Goal: Check status: Check status

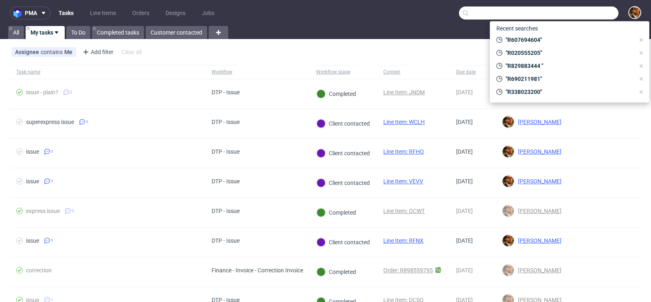
click at [563, 10] on input "text" at bounding box center [539, 13] width 160 height 13
paste input "R607694604"
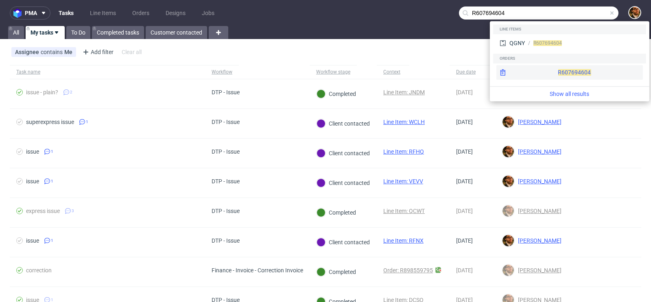
type input "R607694604"
click at [555, 72] on div "R607694604" at bounding box center [569, 72] width 146 height 15
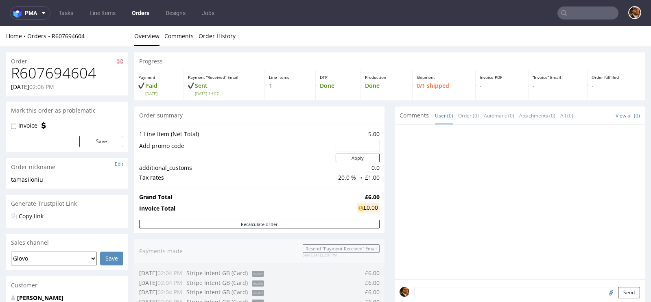
scroll to position [224, 0]
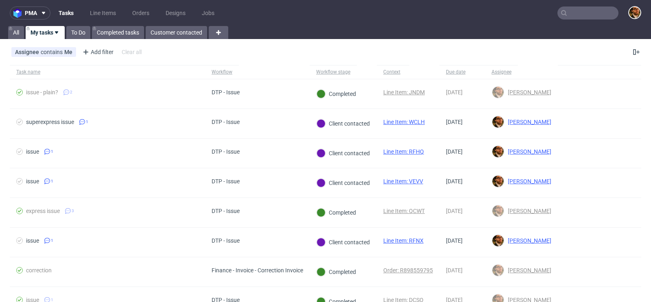
click at [570, 13] on input "text" at bounding box center [587, 13] width 61 height 13
paste input "R607694604"
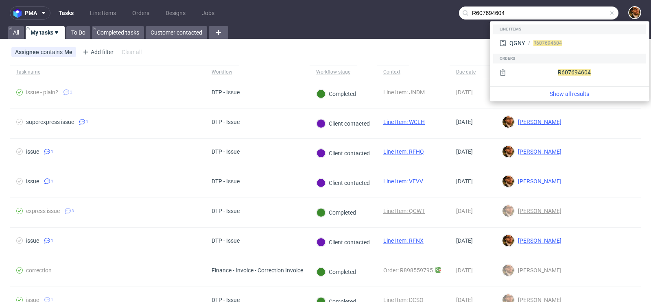
type input "R607694604"
click at [548, 63] on div "R607694604" at bounding box center [569, 73] width 153 height 20
click at [552, 70] on div "R607694604" at bounding box center [569, 72] width 146 height 15
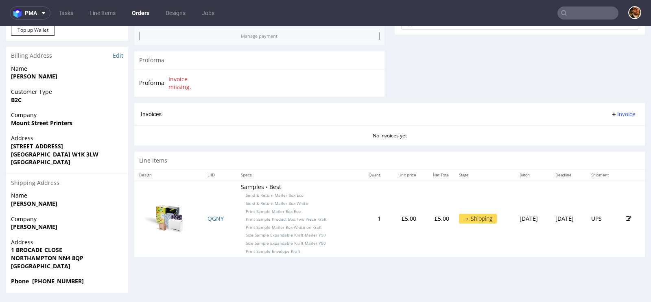
scroll to position [2, 0]
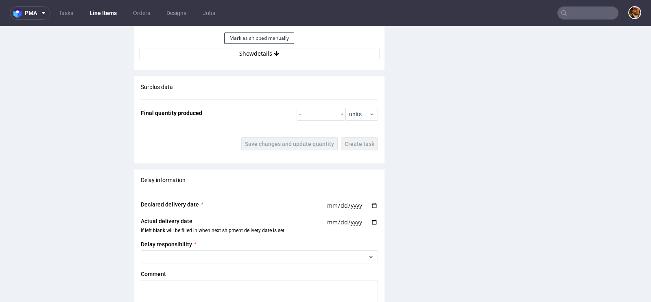
scroll to position [840, 0]
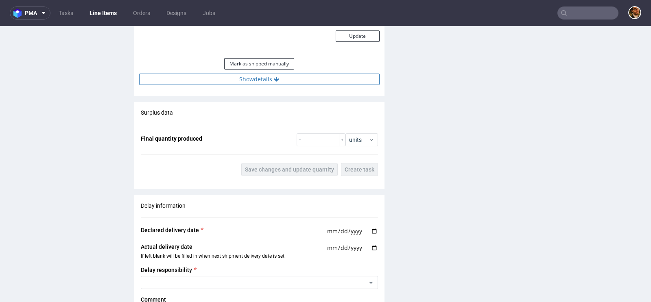
click at [255, 79] on button "Show details" at bounding box center [259, 79] width 240 height 11
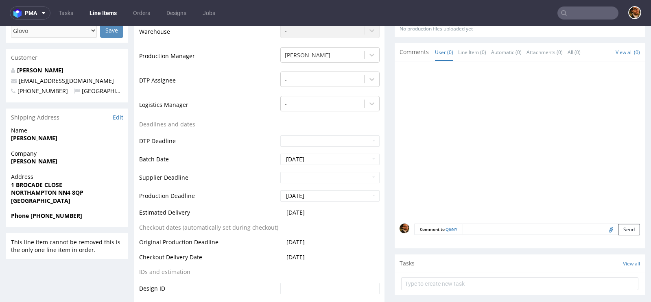
scroll to position [293, 0]
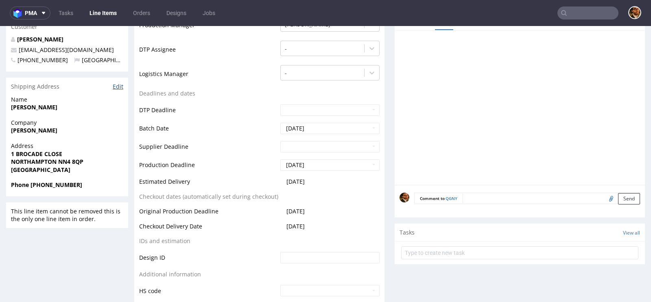
click at [113, 86] on link "Edit" at bounding box center [118, 87] width 11 height 8
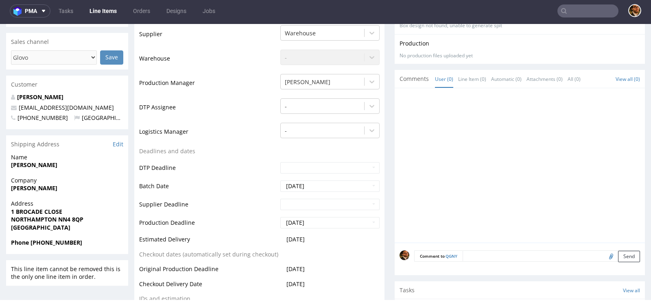
scroll to position [225, 0]
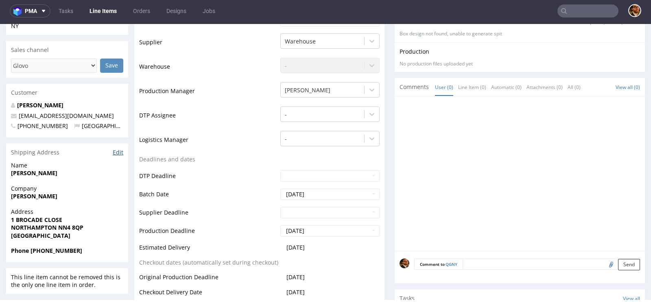
click at [119, 150] on link "Edit" at bounding box center [118, 153] width 11 height 8
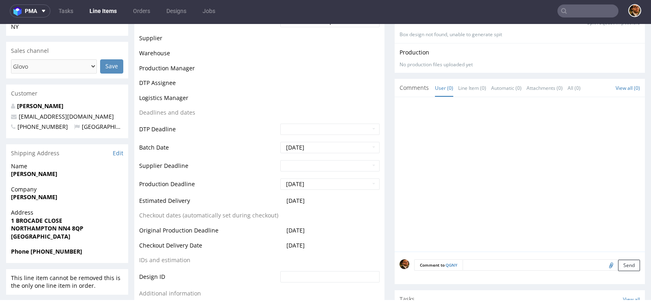
scroll to position [224, 0]
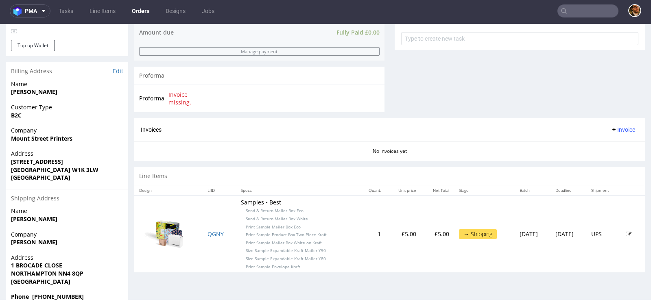
scroll to position [324, 0]
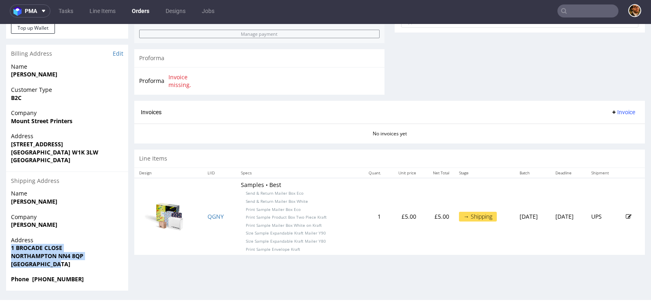
drag, startPoint x: 61, startPoint y: 262, endPoint x: 11, endPoint y: 250, distance: 51.5
click at [11, 250] on div "Address 1 BROCADE CLOSE NORTHAMPTON NN4 8QP United Kingdom" at bounding box center [67, 255] width 122 height 39
copy p "1 BROCADE CLOSE NORTHAMPTON NN4 8QP United Kingdom"
click at [115, 54] on link "Edit" at bounding box center [118, 54] width 11 height 8
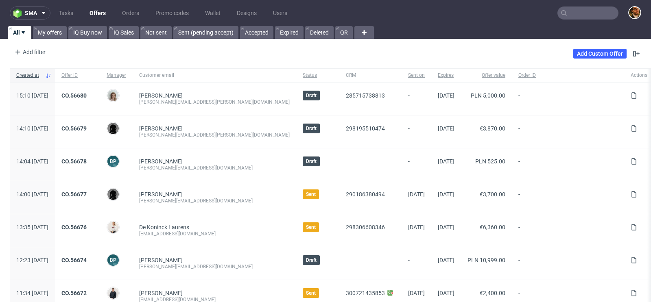
click at [573, 10] on input "text" at bounding box center [587, 13] width 61 height 13
paste input "R607694604"
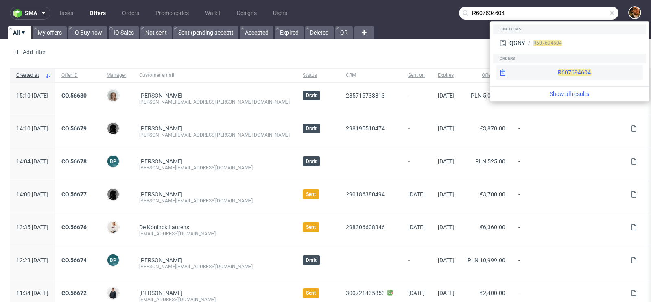
type input "R607694604"
click at [560, 68] on div "R607694604" at bounding box center [569, 72] width 146 height 15
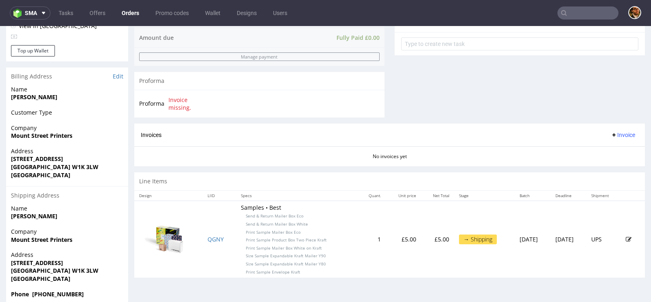
scroll to position [316, 0]
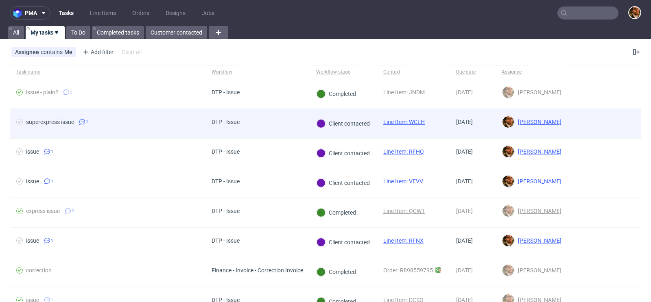
click at [587, 120] on div at bounding box center [604, 123] width 73 height 29
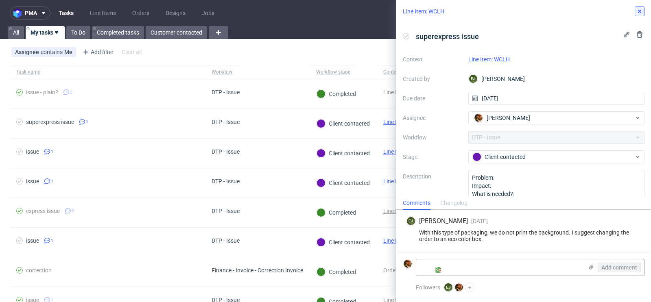
click at [640, 10] on use at bounding box center [639, 11] width 3 height 3
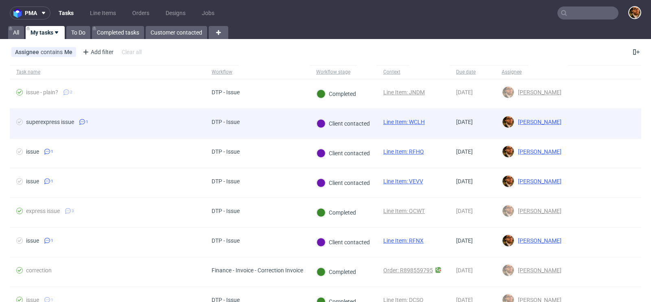
click at [607, 118] on div at bounding box center [604, 123] width 73 height 29
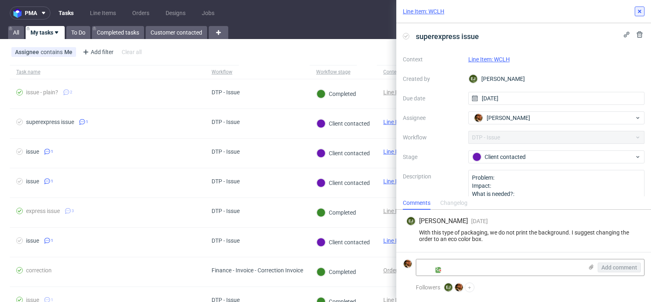
click at [635, 11] on button at bounding box center [640, 12] width 10 height 10
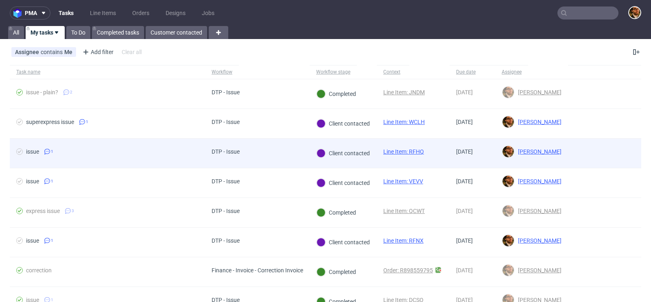
click at [617, 152] on div at bounding box center [604, 153] width 73 height 29
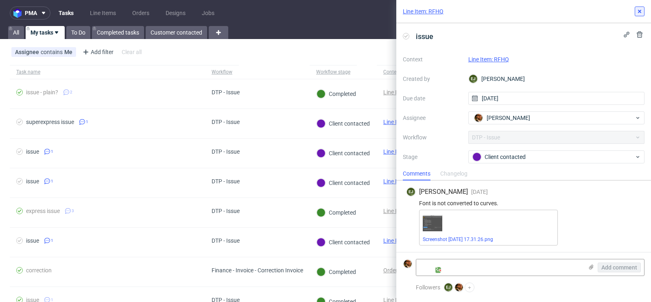
click at [642, 16] on button at bounding box center [640, 12] width 10 height 10
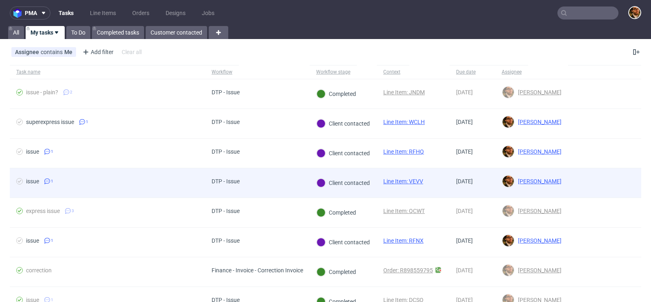
click at [616, 184] on div at bounding box center [604, 182] width 73 height 29
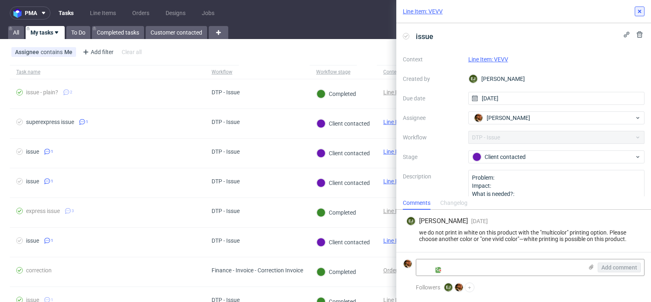
click at [639, 14] on icon at bounding box center [639, 11] width 7 height 7
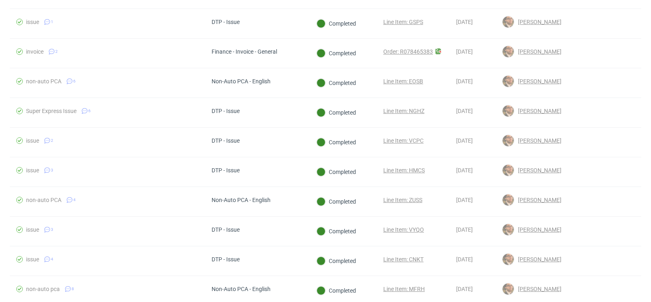
scroll to position [422, 0]
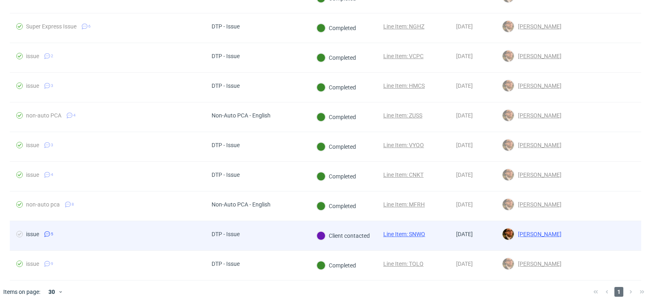
click at [612, 229] on div at bounding box center [604, 235] width 73 height 29
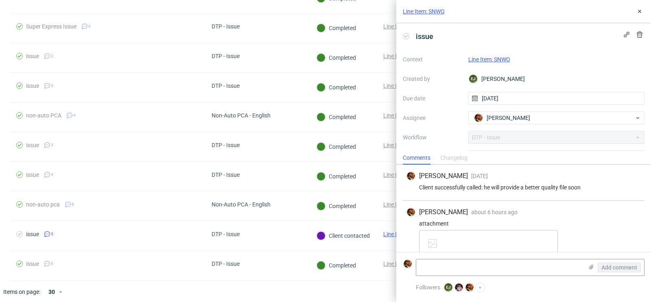
scroll to position [127, 0]
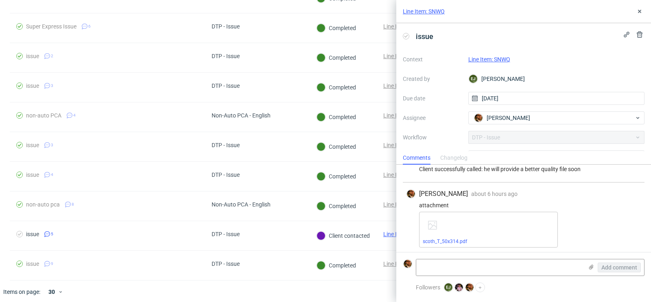
click at [492, 57] on link "Line Item: SNWQ" at bounding box center [489, 59] width 42 height 7
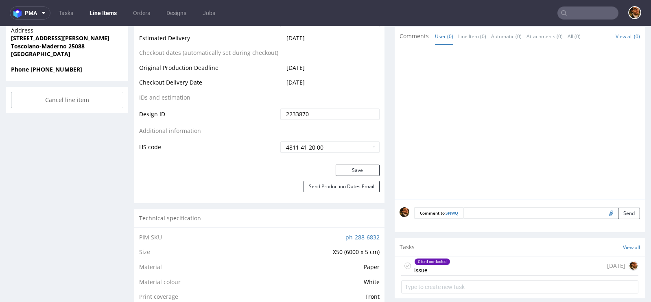
scroll to position [400, 0]
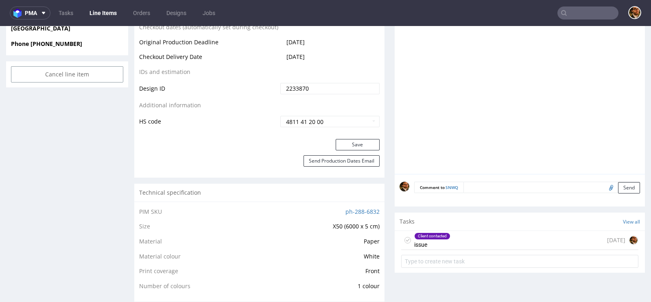
click at [499, 243] on div "Client contacted issue [DATE]" at bounding box center [519, 240] width 237 height 19
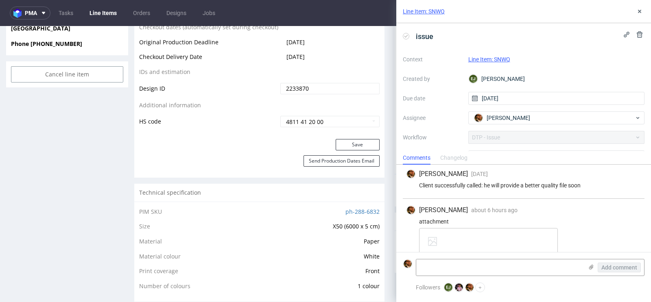
scroll to position [127, 0]
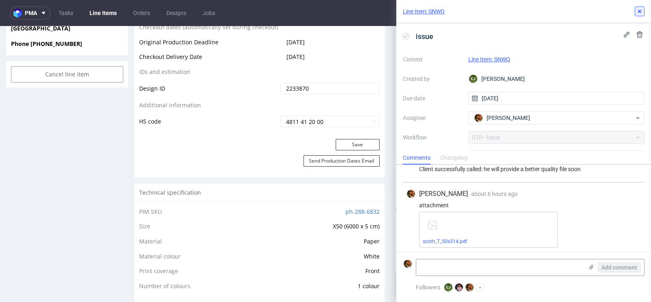
click at [640, 11] on use at bounding box center [639, 11] width 3 height 3
